Goal: Navigation & Orientation: Find specific page/section

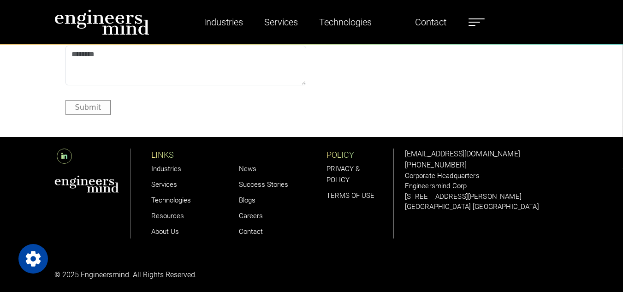
scroll to position [2780, 0]
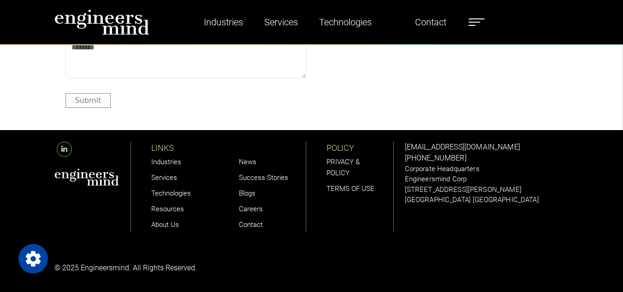
click at [476, 17] on label at bounding box center [476, 22] width 16 height 12
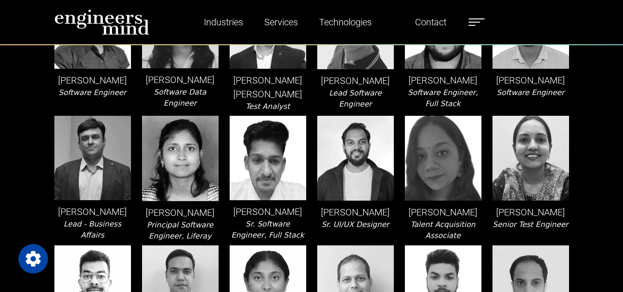
scroll to position [262, 0]
